Goal: Find specific page/section: Find specific page/section

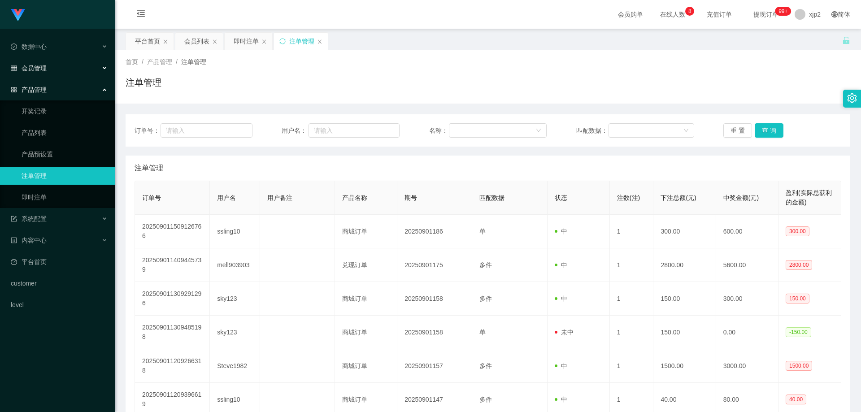
click at [60, 62] on div "会员管理" at bounding box center [57, 68] width 115 height 18
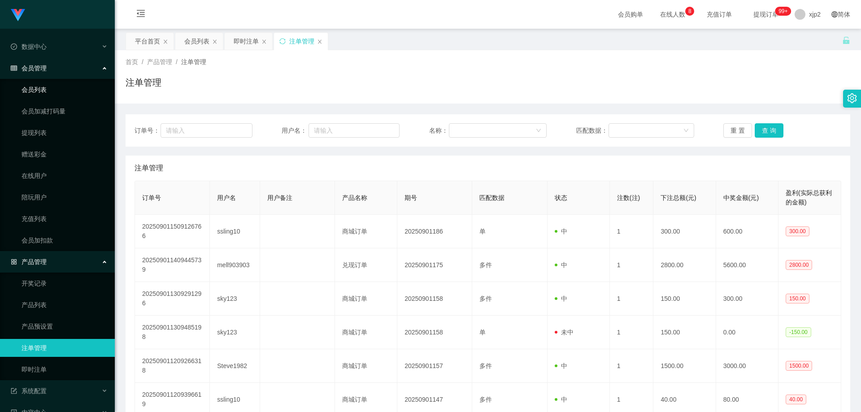
click at [46, 87] on link "会员列表" at bounding box center [65, 90] width 86 height 18
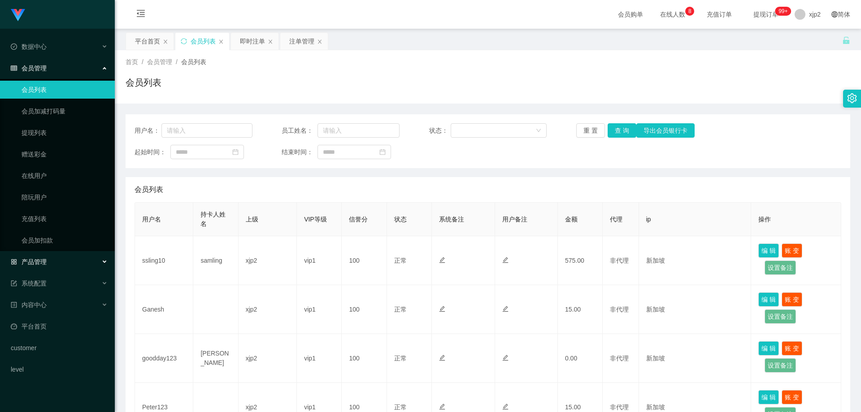
click at [57, 265] on div "产品管理" at bounding box center [57, 262] width 115 height 18
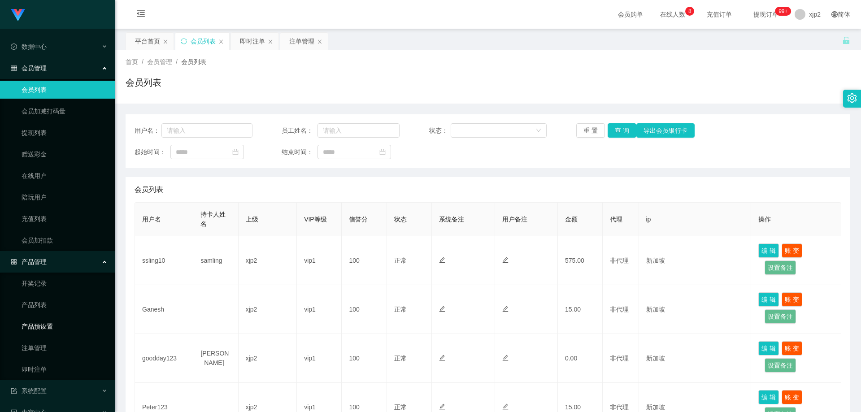
click at [53, 325] on link "产品预设置" at bounding box center [65, 327] width 86 height 18
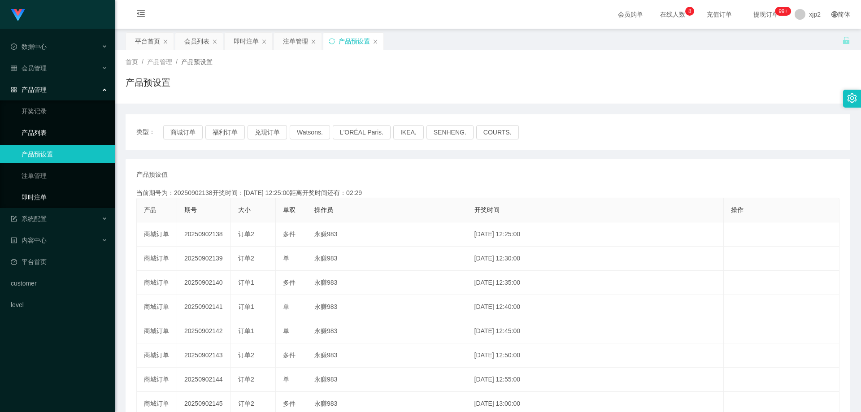
click at [63, 200] on link "即时注单" at bounding box center [65, 197] width 86 height 18
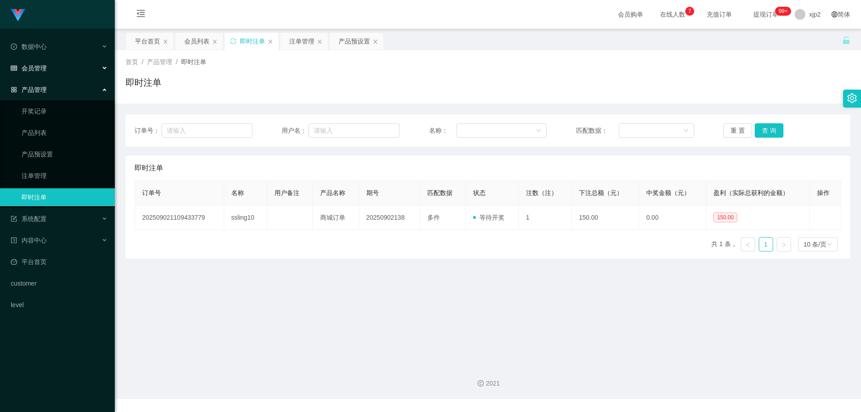
click at [49, 74] on div "会员管理" at bounding box center [57, 68] width 115 height 18
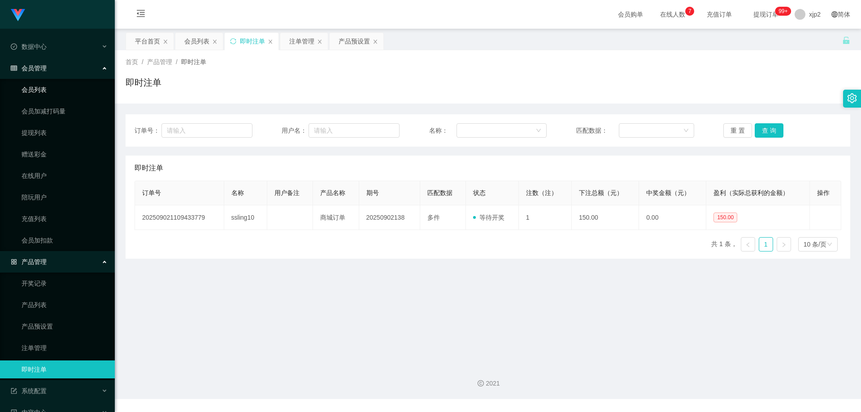
click at [50, 88] on link "会员列表" at bounding box center [65, 90] width 86 height 18
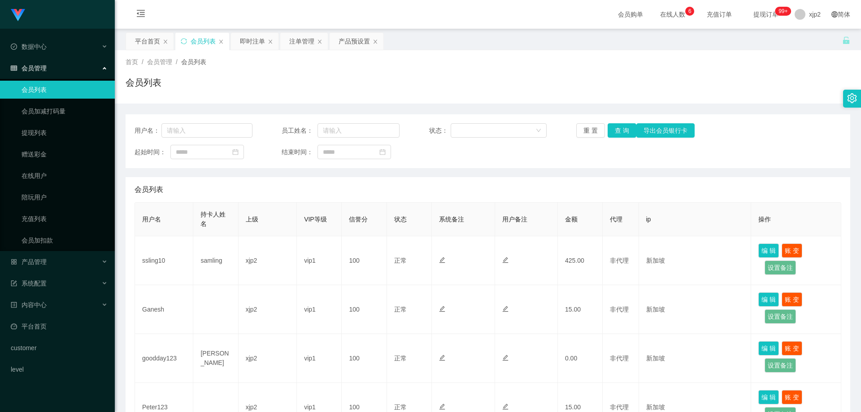
scroll to position [45, 0]
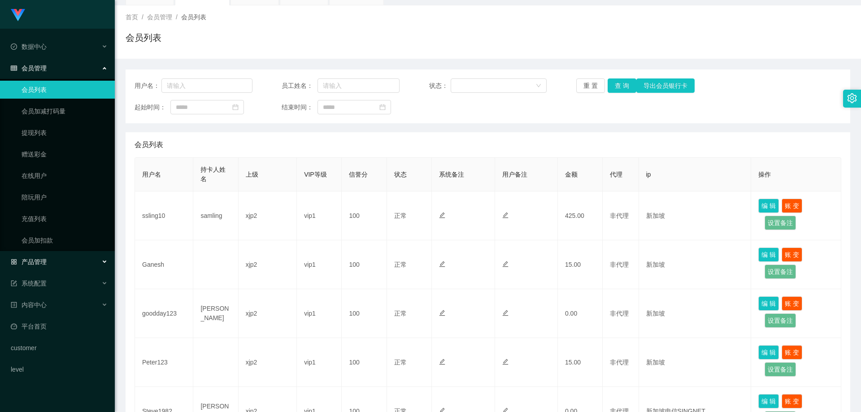
drag, startPoint x: 52, startPoint y: 261, endPoint x: 56, endPoint y: 270, distance: 9.8
click at [52, 261] on div "产品管理" at bounding box center [57, 262] width 115 height 18
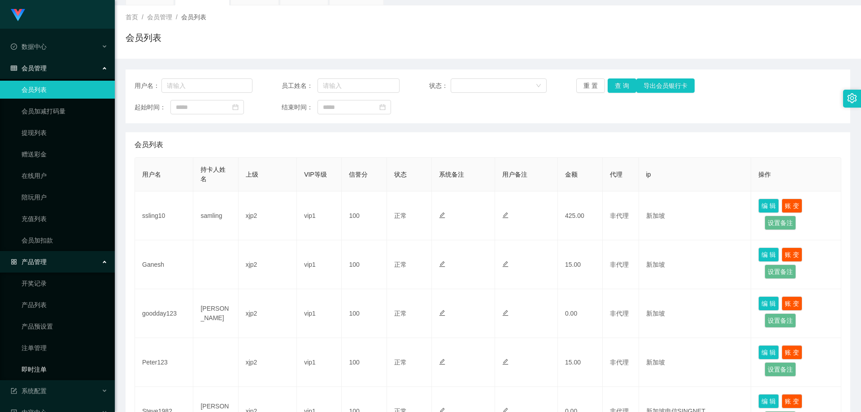
click at [52, 370] on link "即时注单" at bounding box center [65, 370] width 86 height 18
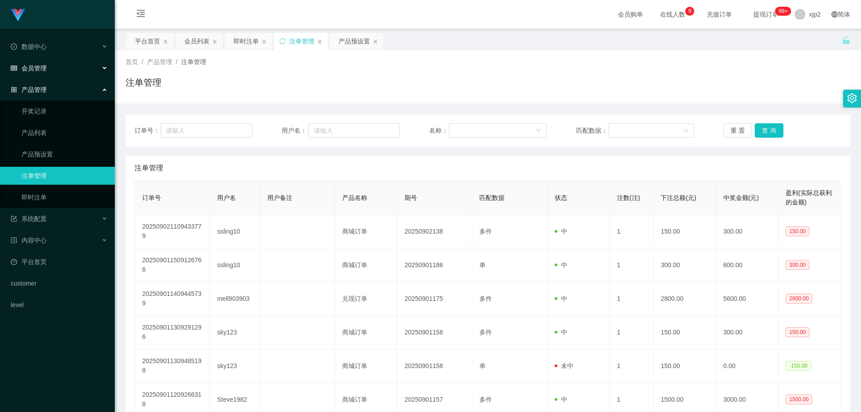
click at [39, 72] on span "会员管理" at bounding box center [29, 68] width 36 height 7
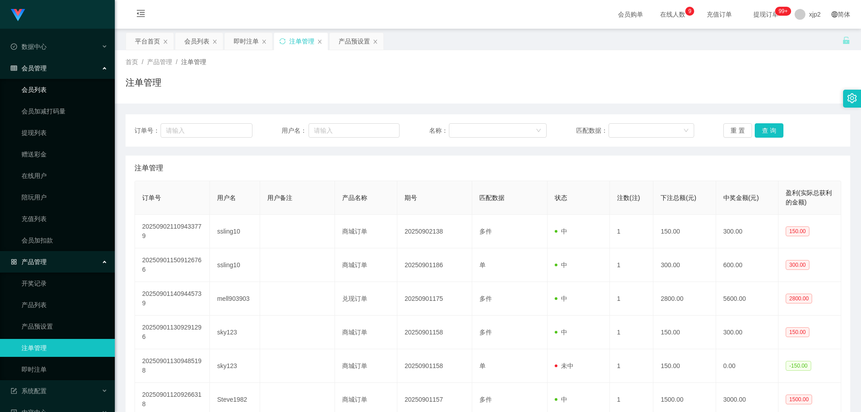
click at [43, 88] on link "会员列表" at bounding box center [65, 90] width 86 height 18
